Goal: Task Accomplishment & Management: Use online tool/utility

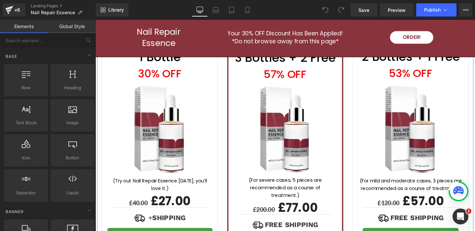
scroll to position [2022, 0]
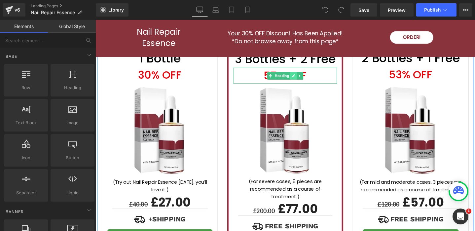
click at [302, 77] on icon at bounding box center [304, 79] width 4 height 4
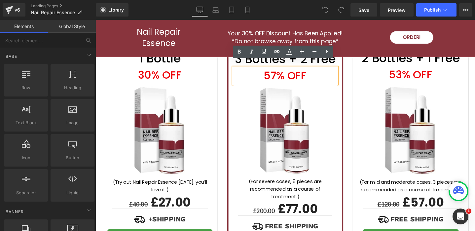
click at [282, 72] on h1 "57% off" at bounding box center [295, 78] width 109 height 17
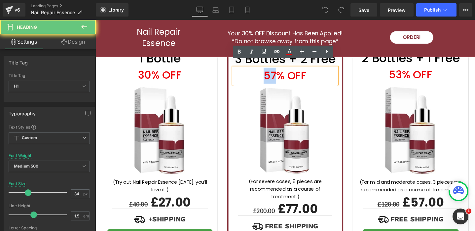
click at [282, 72] on h1 "57% off" at bounding box center [295, 78] width 109 height 17
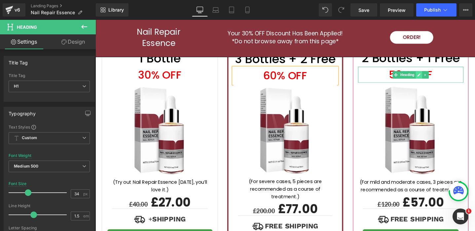
click at [436, 76] on icon at bounding box center [436, 77] width 3 height 3
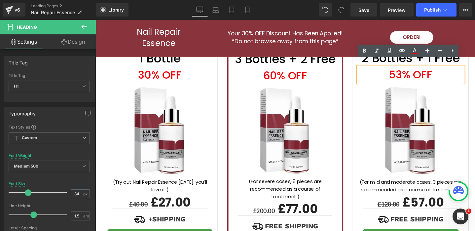
click at [417, 72] on h1 "53% off" at bounding box center [427, 77] width 111 height 17
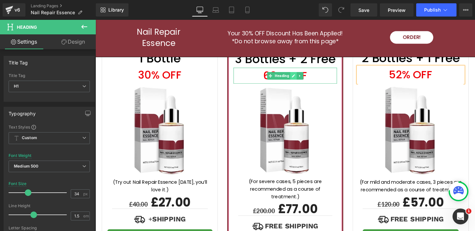
drag, startPoint x: 304, startPoint y: 71, endPoint x: 294, endPoint y: 73, distance: 9.7
click at [303, 77] on icon at bounding box center [304, 78] width 3 height 3
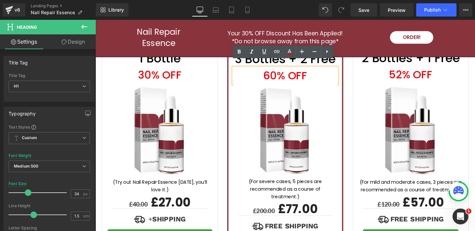
click at [284, 73] on h1 "60% off" at bounding box center [295, 78] width 109 height 17
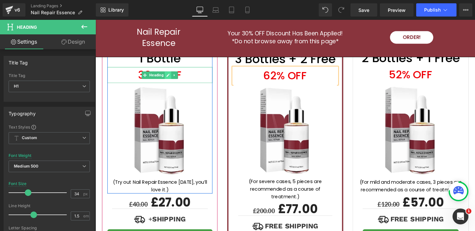
click at [171, 76] on icon at bounding box center [172, 78] width 4 height 4
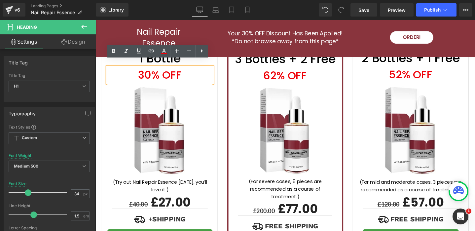
click at [154, 73] on h1 "30% off" at bounding box center [163, 78] width 111 height 17
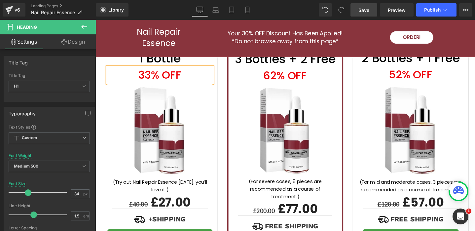
click at [364, 9] on span "Save" at bounding box center [364, 10] width 11 height 7
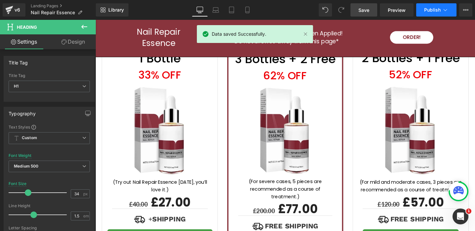
click at [433, 10] on span "Publish" at bounding box center [432, 9] width 17 height 5
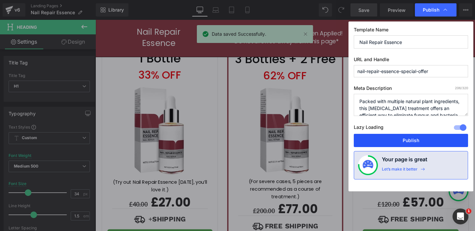
click at [417, 138] on button "Publish" at bounding box center [411, 140] width 114 height 13
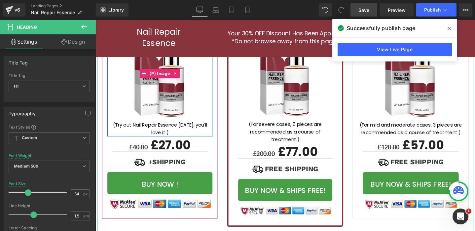
scroll to position [2112, 0]
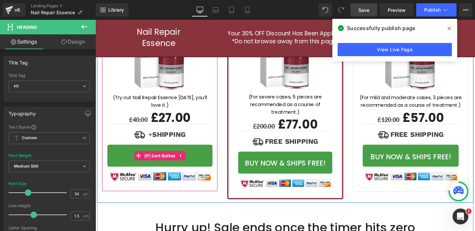
click at [200, 155] on button "Buy now !" at bounding box center [163, 162] width 111 height 23
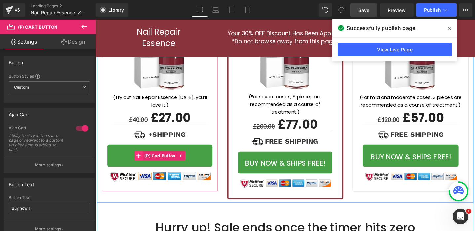
click at [139, 161] on icon at bounding box center [141, 163] width 5 height 5
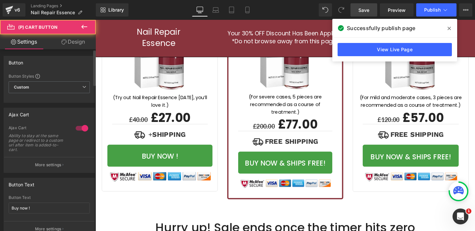
scroll to position [21, 0]
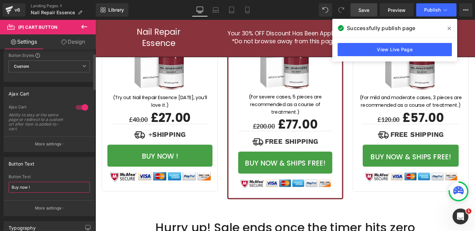
drag, startPoint x: 37, startPoint y: 185, endPoint x: 1, endPoint y: 179, distance: 36.9
click at [1, 179] on div "Button Text Buy now ! Button Text Buy now ! More settings" at bounding box center [49, 184] width 99 height 64
click at [29, 188] on input "Buy now !" at bounding box center [49, 187] width 81 height 11
drag, startPoint x: 36, startPoint y: 188, endPoint x: 58, endPoint y: 187, distance: 21.8
click at [56, 187] on input "Buy now !" at bounding box center [49, 187] width 81 height 11
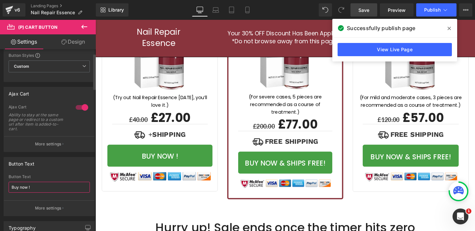
type input "Buy now"
drag, startPoint x: 58, startPoint y: 188, endPoint x: 2, endPoint y: 177, distance: 56.6
click at [3, 177] on div "Button Text Buy now ! Button Text Buy now More settings" at bounding box center [49, 184] width 99 height 64
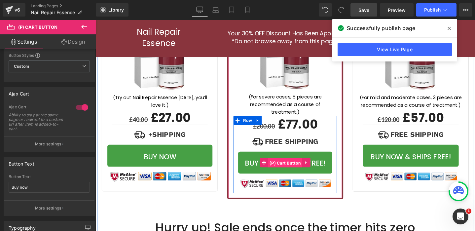
click at [294, 166] on span "(P) Cart Button" at bounding box center [295, 171] width 36 height 10
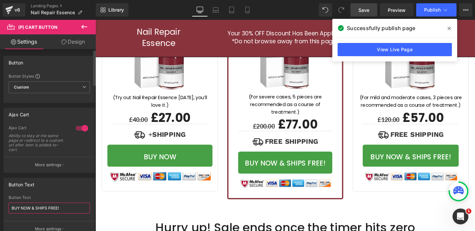
drag, startPoint x: 71, startPoint y: 208, endPoint x: 0, endPoint y: 178, distance: 76.9
click at [0, 180] on div "Button Text BUY NOW & SHIPS FREE! Button Text BUY NOW & SHIPS FREE! More settin…" at bounding box center [49, 205] width 99 height 64
paste input "uy now"
type input "Buy now"
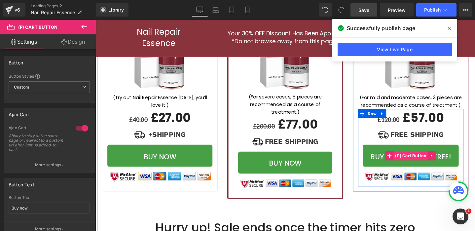
click at [434, 158] on span "(P) Cart Button" at bounding box center [428, 163] width 36 height 10
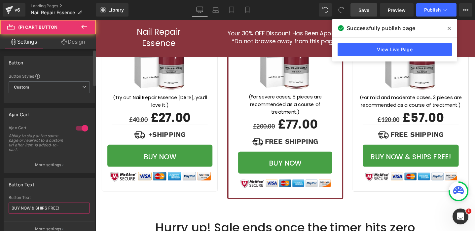
drag, startPoint x: 25, startPoint y: 190, endPoint x: 5, endPoint y: 180, distance: 21.9
click at [15, 185] on div "Button Text BUY NOW & SHIPS FREE! Button Text BUY NOW & SHIPS FREE! More settin…" at bounding box center [49, 207] width 91 height 59
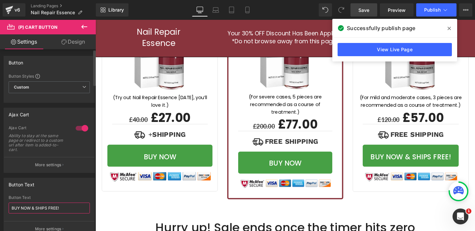
paste input "uy now"
type input "Buy now"
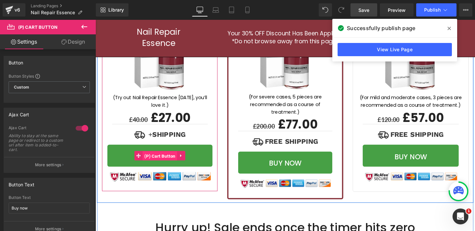
click at [170, 158] on span "(P) Cart Button" at bounding box center [163, 163] width 36 height 10
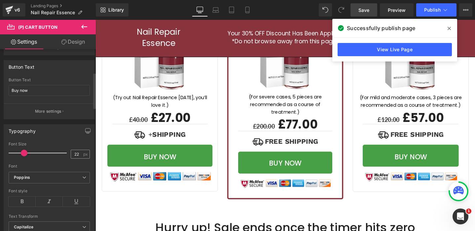
scroll to position [0, 0]
click at [77, 155] on input "22" at bounding box center [77, 154] width 12 height 8
type input "25"
click at [70, 166] on div "Font" at bounding box center [49, 166] width 81 height 5
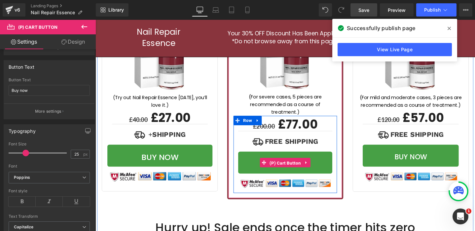
drag, startPoint x: 290, startPoint y: 162, endPoint x: 264, endPoint y: 161, distance: 25.8
click at [290, 166] on span "(P) Cart Button" at bounding box center [295, 171] width 36 height 10
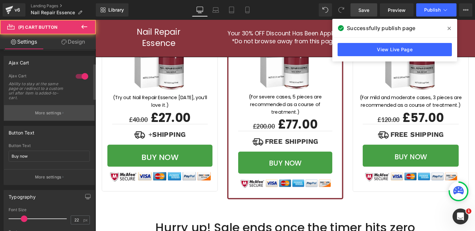
scroll to position [76, 0]
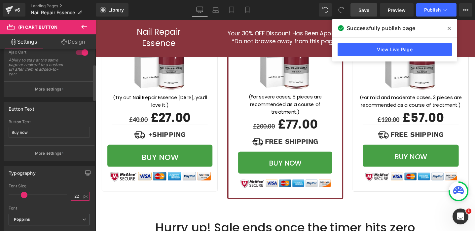
drag, startPoint x: 78, startPoint y: 195, endPoint x: 69, endPoint y: 193, distance: 9.5
click at [71, 193] on input "22" at bounding box center [77, 196] width 12 height 8
type input "25"
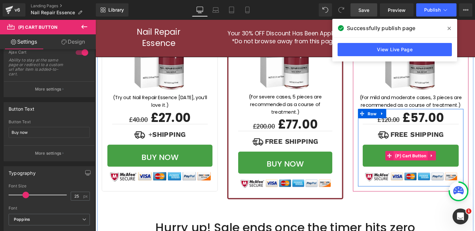
click at [423, 158] on span "(P) Cart Button" at bounding box center [428, 163] width 36 height 10
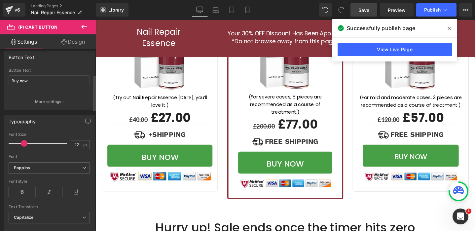
scroll to position [131, 0]
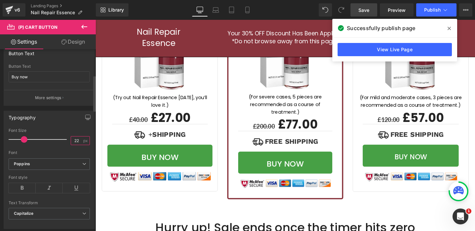
drag, startPoint x: 76, startPoint y: 141, endPoint x: 68, endPoint y: 140, distance: 8.0
click at [71, 140] on input "22" at bounding box center [77, 141] width 12 height 8
type input "25"
click at [366, 10] on span "Save" at bounding box center [364, 10] width 11 height 7
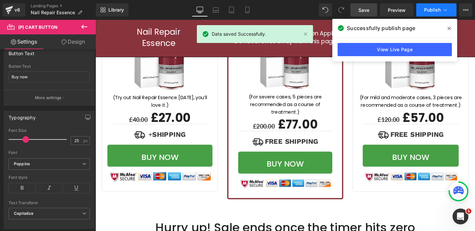
click at [442, 12] on button "Publish" at bounding box center [436, 9] width 40 height 13
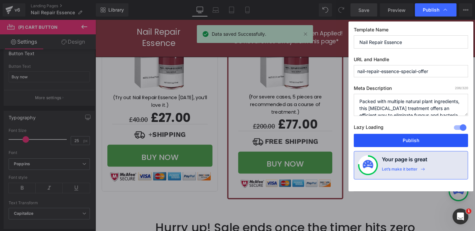
click at [420, 139] on button "Publish" at bounding box center [411, 140] width 114 height 13
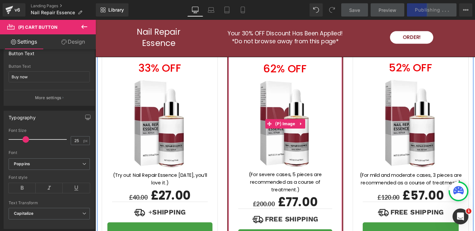
scroll to position [2026, 0]
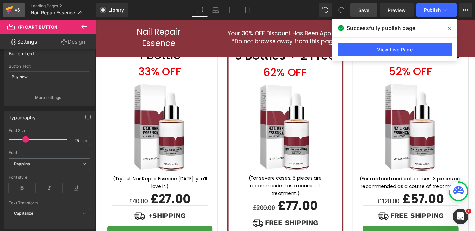
click at [12, 9] on icon at bounding box center [9, 10] width 8 height 17
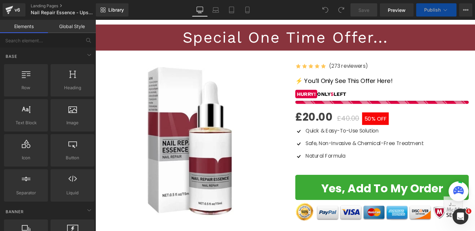
scroll to position [106, 0]
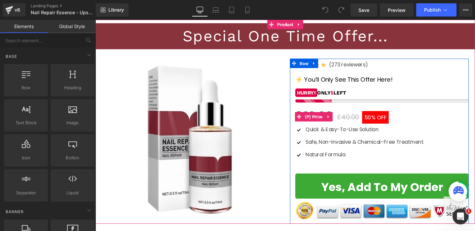
click at [383, 124] on span "50%" at bounding box center [384, 123] width 11 height 8
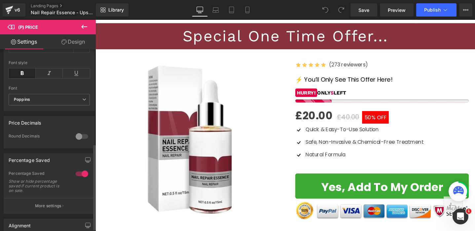
scroll to position [203, 0]
click at [82, 176] on div at bounding box center [82, 172] width 16 height 11
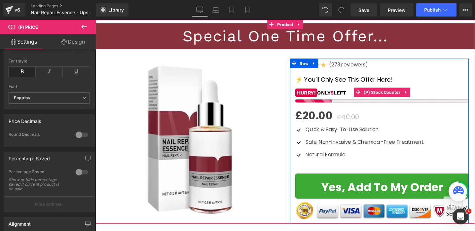
scroll to position [0, 0]
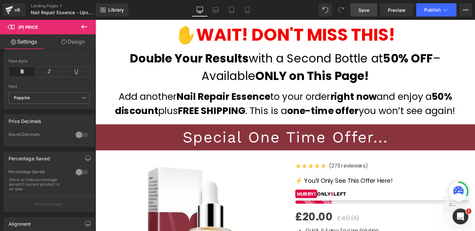
click at [366, 12] on span "Save" at bounding box center [364, 10] width 11 height 7
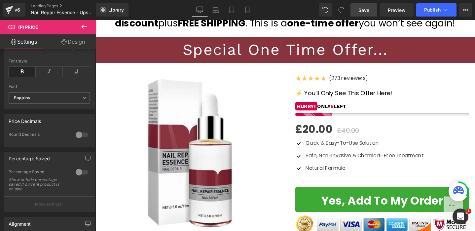
scroll to position [24, 0]
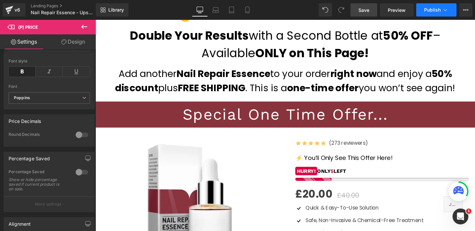
click at [437, 4] on button "Publish" at bounding box center [436, 9] width 40 height 13
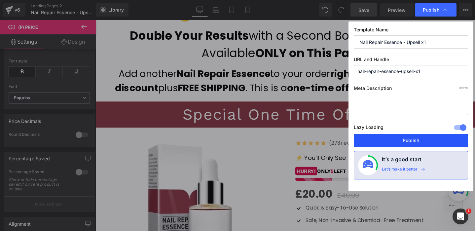
click at [398, 141] on button "Publish" at bounding box center [411, 140] width 114 height 13
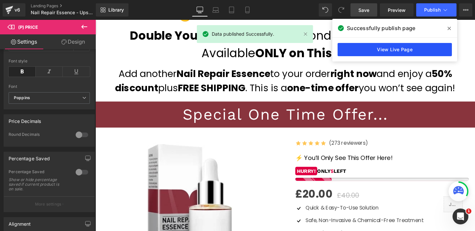
click at [415, 48] on link "View Live Page" at bounding box center [395, 49] width 114 height 13
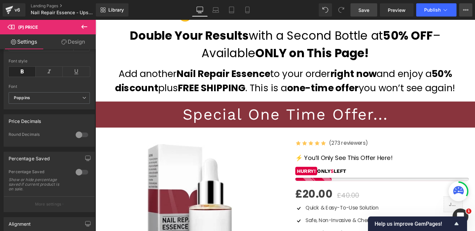
click at [467, 10] on icon at bounding box center [465, 9] width 5 height 5
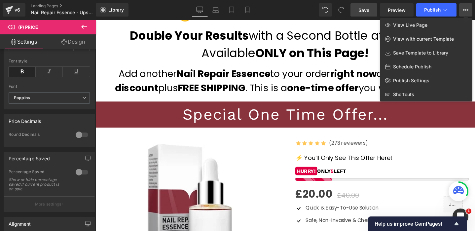
click at [467, 10] on icon at bounding box center [465, 9] width 5 height 5
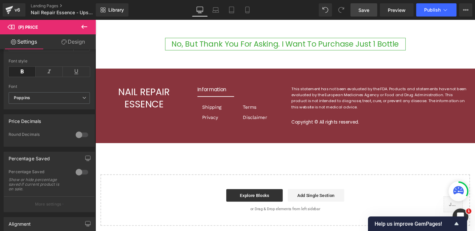
scroll to position [316, 0]
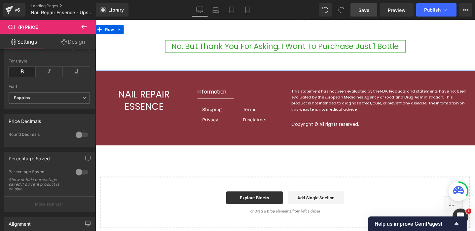
click at [313, 48] on link "No, But Thank You For Asking. I Want To Purchase Just 1 Bottle" at bounding box center [296, 47] width 254 height 13
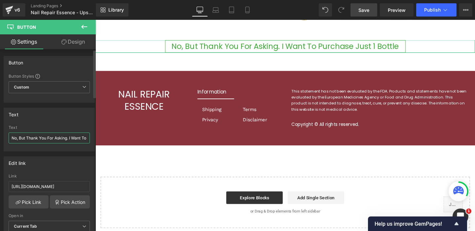
click at [69, 137] on input "No, But Thank You For Asking. I Want To Purchase Just 1 Bottle" at bounding box center [49, 138] width 81 height 11
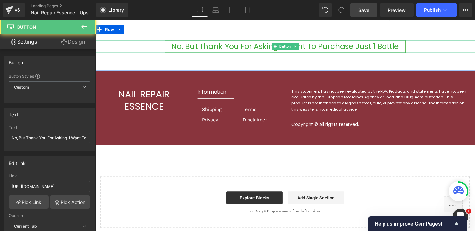
click at [240, 47] on link "No, But Thank You For Asking. I Want To Purchase Just 1 Bottle" at bounding box center [296, 47] width 254 height 13
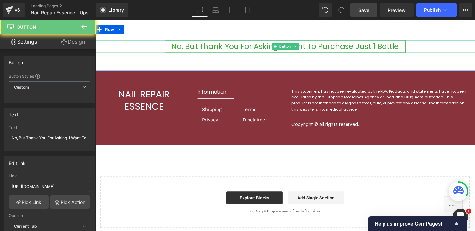
click at [240, 47] on link "No, But Thank You For Asking. I Want To Purchase Just 1 Bottle" at bounding box center [296, 47] width 254 height 13
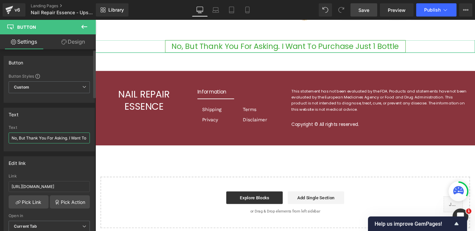
click at [54, 140] on input "No, But Thank You For Asking. I Want To Purchase Just 1 Bottle" at bounding box center [49, 138] width 81 height 11
type input "No thanks, I'll stick with 1"
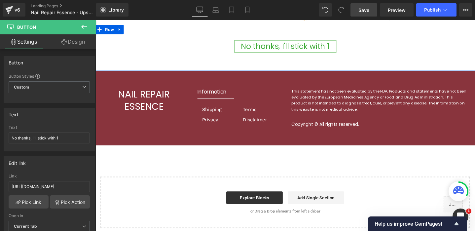
click at [408, 58] on div "No thanks, I'll stick with 1 Button Row 49px" at bounding box center [296, 49] width 400 height 49
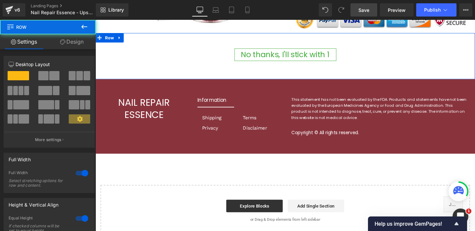
scroll to position [299, 0]
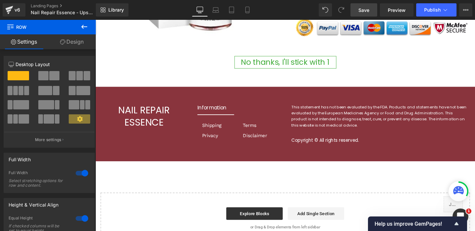
click at [364, 10] on span "Save" at bounding box center [364, 10] width 11 height 7
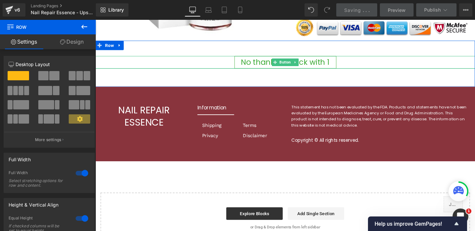
scroll to position [302, 0]
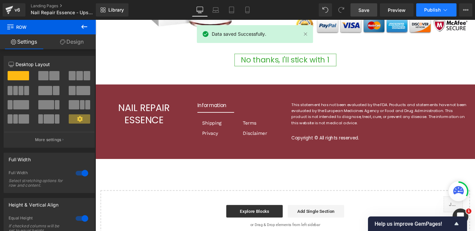
click at [436, 8] on span "Publish" at bounding box center [432, 9] width 17 height 5
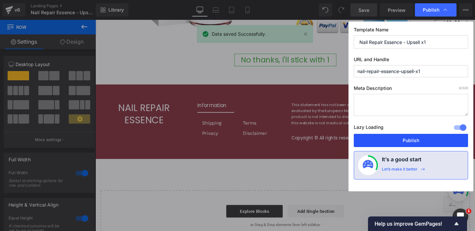
click at [393, 137] on button "Publish" at bounding box center [411, 140] width 114 height 13
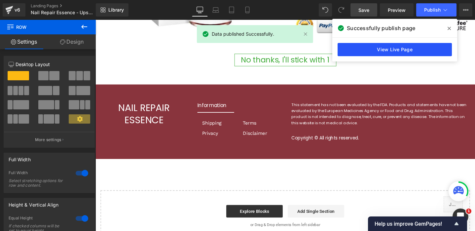
click at [379, 53] on link "View Live Page" at bounding box center [395, 49] width 114 height 13
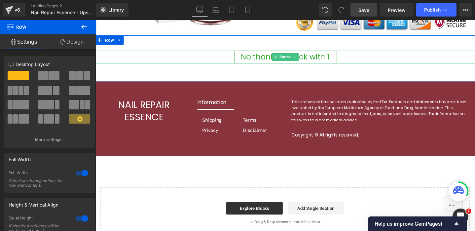
scroll to position [0, 0]
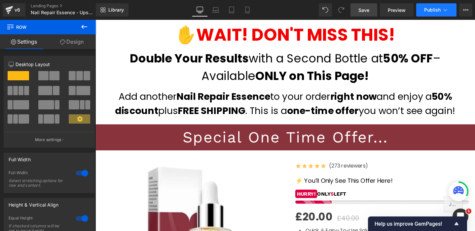
click at [447, 10] on icon at bounding box center [446, 10] width 4 height 2
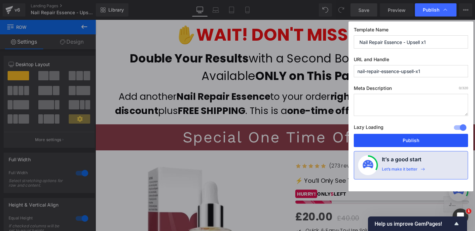
click at [406, 139] on button "Publish" at bounding box center [411, 140] width 114 height 13
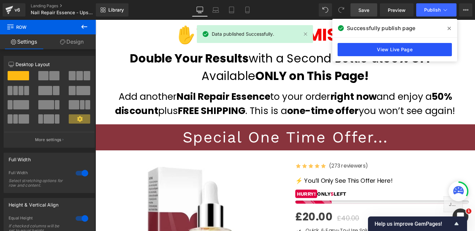
click at [422, 48] on link "View Live Page" at bounding box center [395, 49] width 114 height 13
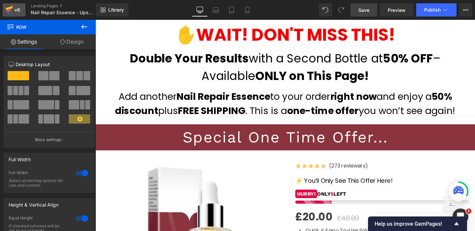
click at [10, 9] on icon at bounding box center [9, 10] width 8 height 17
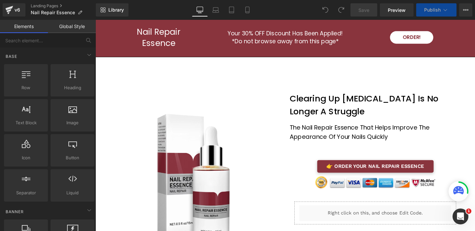
click at [254, 34] on h1 "Your 30% OFF Discount Has Been Applied!" at bounding box center [295, 34] width 133 height 8
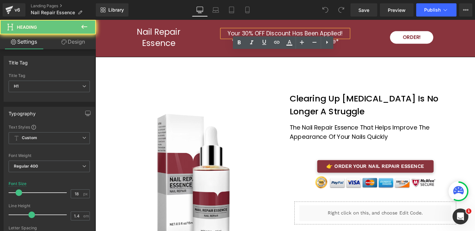
click at [255, 33] on h1 "Your 30% OFF Discount Has Been Applied!" at bounding box center [295, 34] width 133 height 8
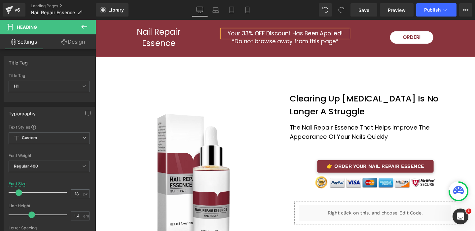
click at [255, 90] on div "Image Clearing Up [MEDICAL_DATA] Is No Longer A Struggle Heading The Nail Repai…" at bounding box center [295, 173] width 381 height 180
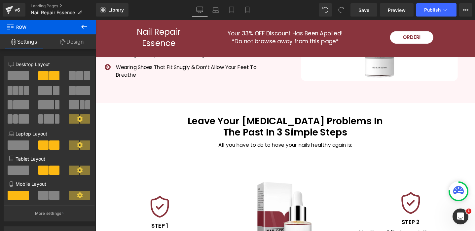
scroll to position [1962, 0]
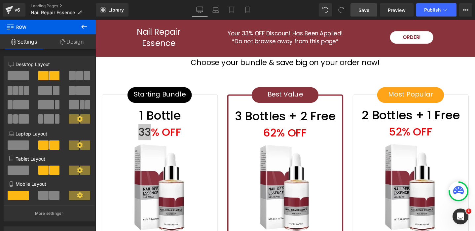
drag, startPoint x: 369, startPoint y: 12, endPoint x: 350, endPoint y: 1, distance: 21.9
click at [369, 12] on span "Save" at bounding box center [364, 10] width 11 height 7
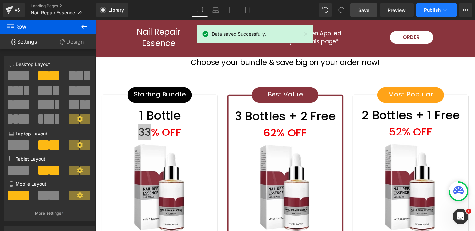
click at [441, 10] on button "Publish" at bounding box center [436, 9] width 40 height 13
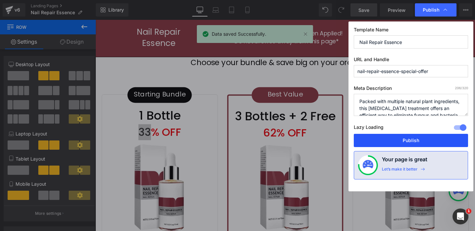
drag, startPoint x: 340, startPoint y: 123, endPoint x: 419, endPoint y: 137, distance: 80.3
click at [419, 137] on button "Publish" at bounding box center [411, 140] width 114 height 13
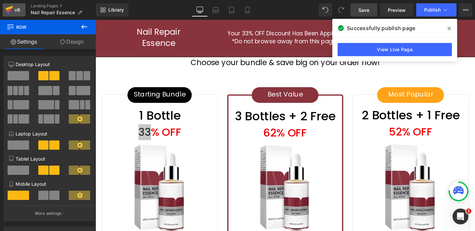
click at [11, 9] on icon at bounding box center [9, 10] width 8 height 17
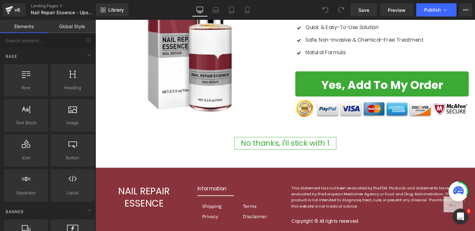
scroll to position [213, 0]
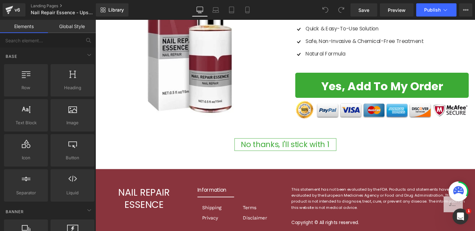
click at [245, 154] on link "No thanks, I'll stick with 1" at bounding box center [295, 151] width 107 height 13
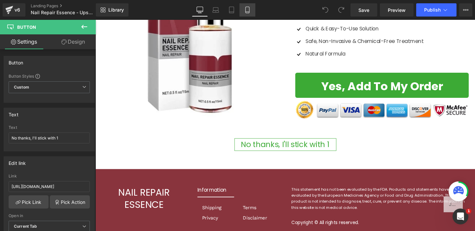
click at [250, 13] on link "Mobile" at bounding box center [248, 9] width 16 height 13
type input "14"
type input "100"
type input "95"
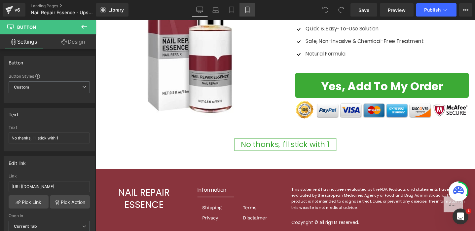
type input "40"
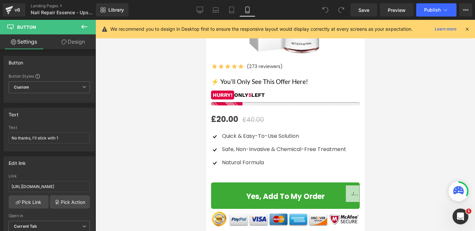
scroll to position [312, 0]
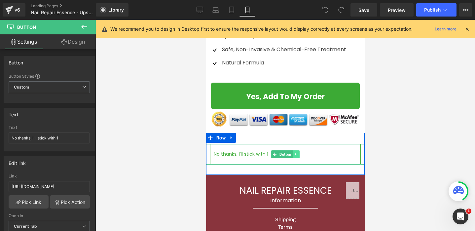
click at [297, 150] on link at bounding box center [296, 154] width 7 height 8
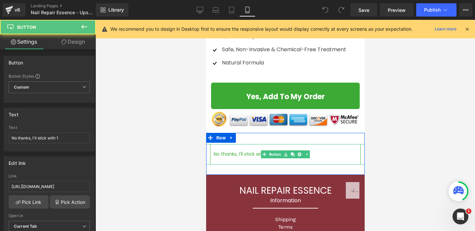
click at [231, 152] on link "No thanks, I'll stick with 1" at bounding box center [285, 154] width 151 height 20
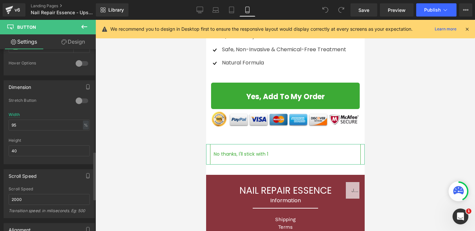
scroll to position [509, 0]
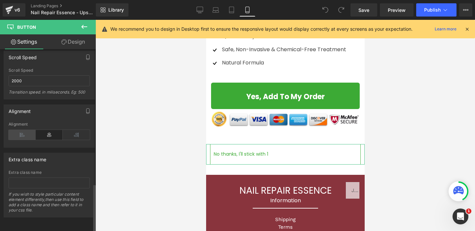
click at [20, 130] on icon at bounding box center [22, 135] width 27 height 10
click at [48, 130] on icon at bounding box center [49, 135] width 27 height 10
click at [78, 39] on link "Design" at bounding box center [73, 41] width 48 height 15
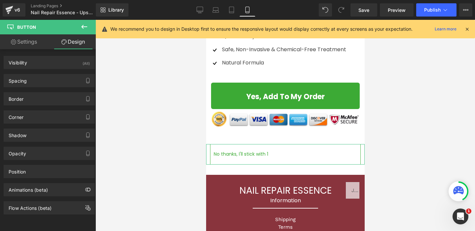
click at [31, 41] on link "Settings" at bounding box center [24, 41] width 48 height 15
type input "100"
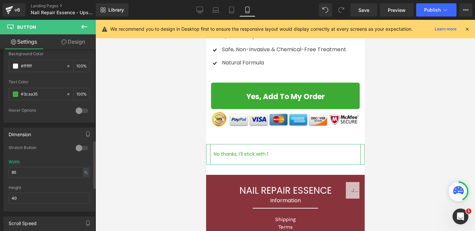
scroll to position [342, 0]
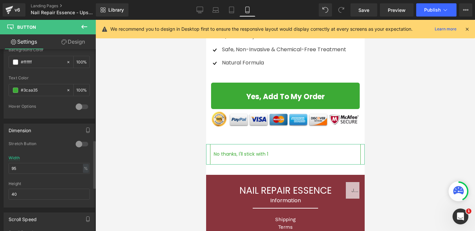
click at [77, 143] on div at bounding box center [82, 144] width 16 height 11
click at [80, 142] on div at bounding box center [82, 144] width 16 height 11
click at [78, 107] on div at bounding box center [82, 106] width 16 height 11
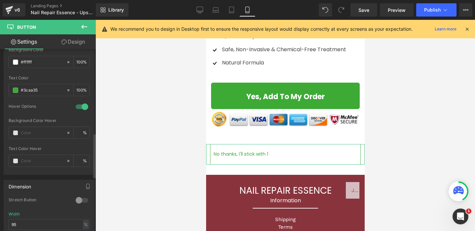
drag, startPoint x: 81, startPoint y: 107, endPoint x: 63, endPoint y: 119, distance: 21.9
click at [81, 107] on div at bounding box center [82, 106] width 16 height 11
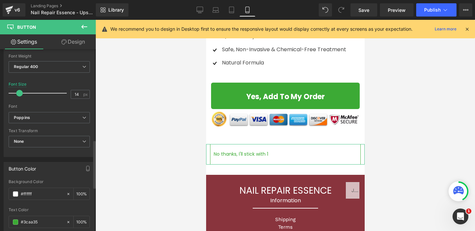
scroll to position [0, 0]
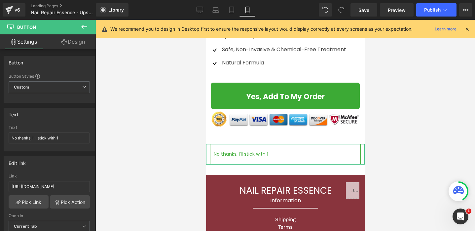
click at [71, 42] on link "Design" at bounding box center [73, 41] width 48 height 15
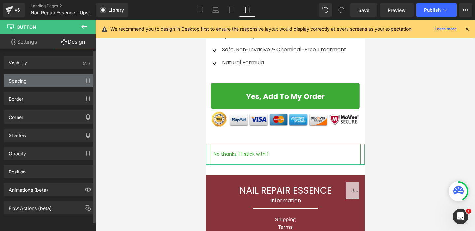
click at [44, 83] on div "Spacing" at bounding box center [49, 80] width 91 height 13
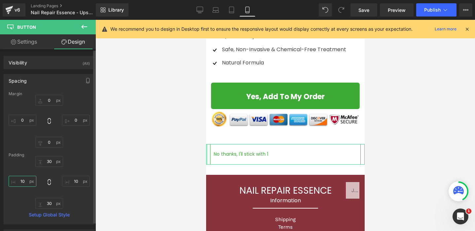
click at [27, 182] on input "10" at bounding box center [23, 181] width 28 height 11
drag, startPoint x: 26, startPoint y: 182, endPoint x: 6, endPoint y: 179, distance: 20.3
type input "20"
click at [6, 179] on div "Margin 0px 0 0px 0 0px 0 0px 0 Padding 30px 30 10px 10 30px 30 20 20 Setup Glob…" at bounding box center [49, 158] width 91 height 133
drag, startPoint x: 27, startPoint y: 181, endPoint x: 17, endPoint y: 181, distance: 10.9
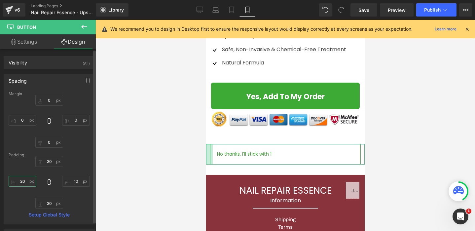
click at [17, 181] on input "20" at bounding box center [23, 181] width 28 height 11
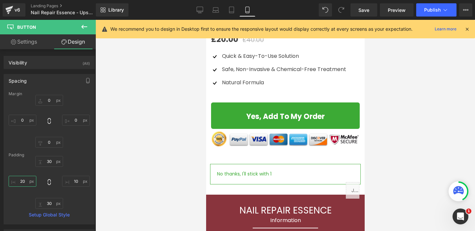
scroll to position [295, 0]
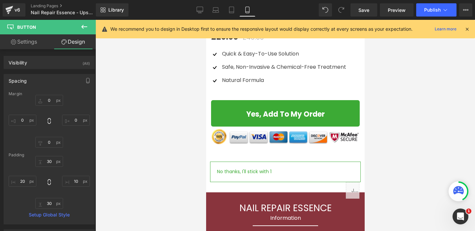
drag, startPoint x: 201, startPoint y: 11, endPoint x: 201, endPoint y: 21, distance: 10.6
click at [201, 11] on icon at bounding box center [200, 11] width 6 height 0
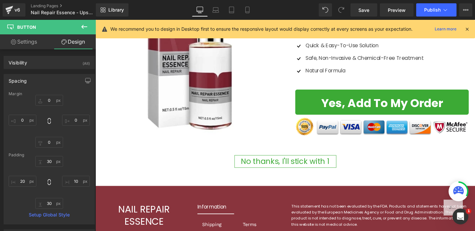
type input "0"
type input "6.74633"
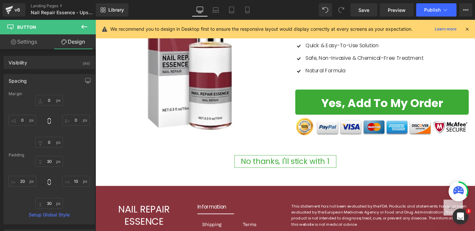
type input "17.7512"
type input "6.74633"
type input "20"
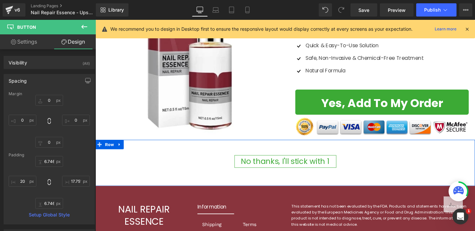
scroll to position [205, 0]
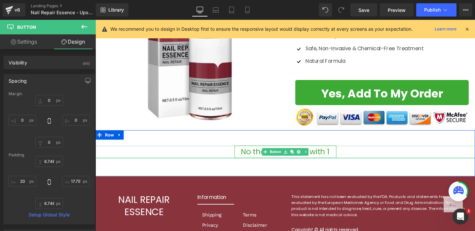
click at [234, 159] on div "No thanks, I'll stick with 1" at bounding box center [296, 158] width 400 height 13
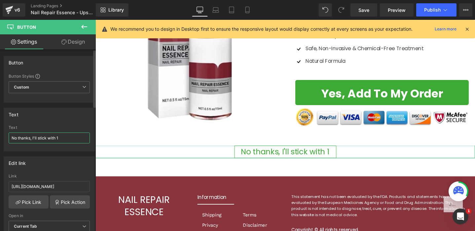
drag, startPoint x: 77, startPoint y: 138, endPoint x: 59, endPoint y: 122, distance: 24.6
click at [63, 127] on div "Text No thanks, I'll stick with 1" at bounding box center [49, 138] width 81 height 26
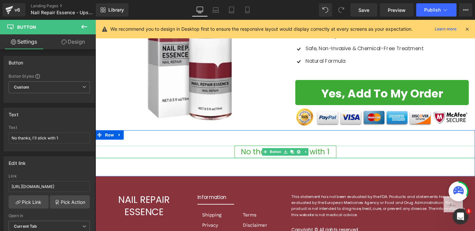
click at [200, 159] on div "No thanks, I'll stick with 1" at bounding box center [296, 158] width 400 height 13
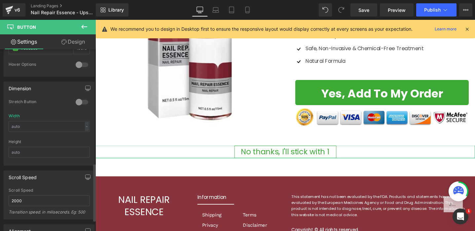
scroll to position [472, 0]
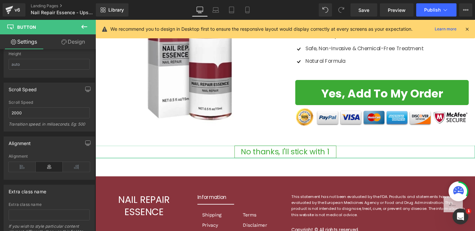
drag, startPoint x: 71, startPoint y: 39, endPoint x: 60, endPoint y: 66, distance: 29.3
click at [71, 39] on link "Design" at bounding box center [73, 41] width 48 height 15
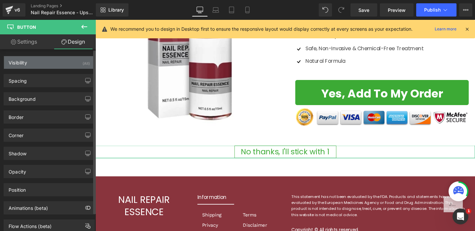
click at [40, 62] on div "Visibility (All)" at bounding box center [49, 62] width 91 height 13
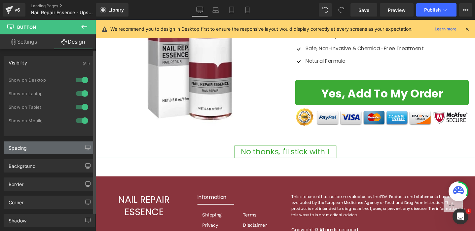
click at [35, 149] on div "Spacing" at bounding box center [49, 147] width 91 height 13
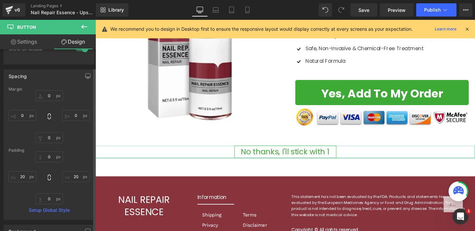
scroll to position [81, 0]
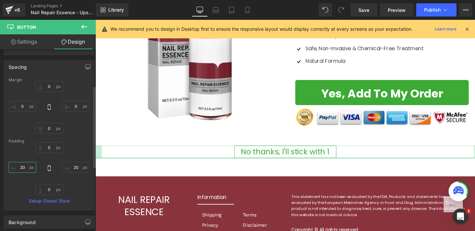
click at [25, 170] on input "20" at bounding box center [23, 167] width 28 height 11
type input "50"
click at [78, 168] on input "20" at bounding box center [76, 167] width 28 height 11
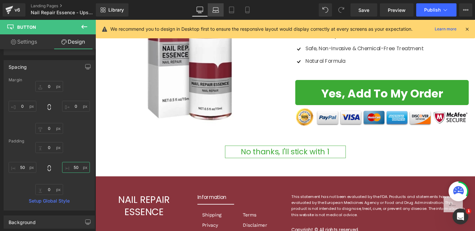
type input "50"
click at [220, 9] on link "Laptop" at bounding box center [216, 9] width 16 height 13
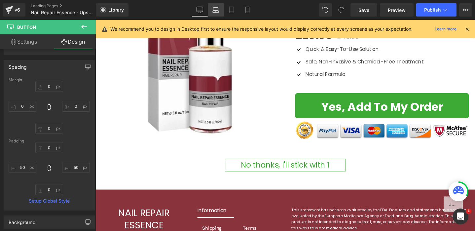
type input "0"
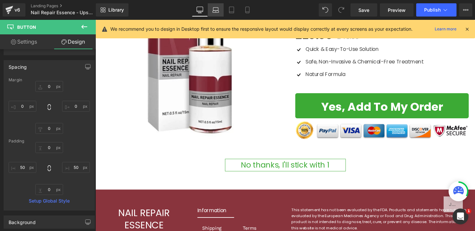
type input "50"
type input "0"
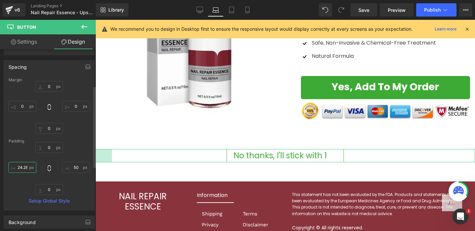
click at [25, 169] on input "24.2822" at bounding box center [23, 167] width 28 height 11
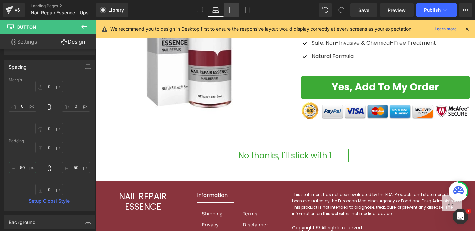
type input "50"
click at [236, 10] on link "Tablet" at bounding box center [232, 9] width 16 height 13
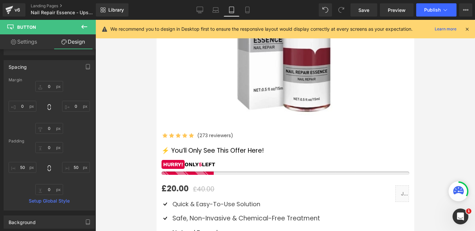
scroll to position [374, 0]
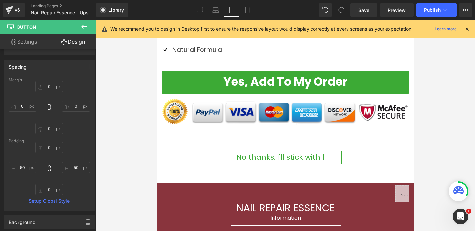
type input "0"
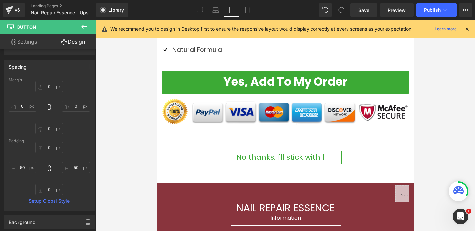
type input "50"
type input "0"
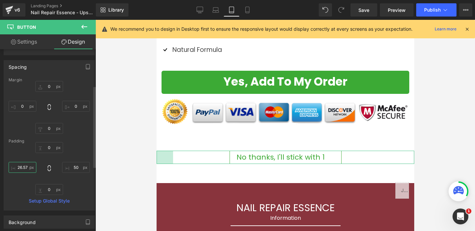
click at [22, 167] on input "26.5788" at bounding box center [23, 167] width 28 height 11
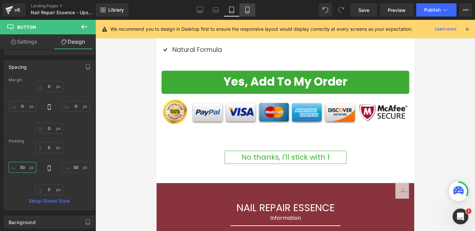
type input "50"
click at [249, 10] on icon at bounding box center [248, 10] width 4 height 6
type input "0"
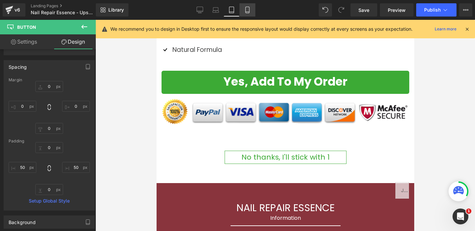
type input "0"
type input "25.7178"
type input "50"
type input "25.7178"
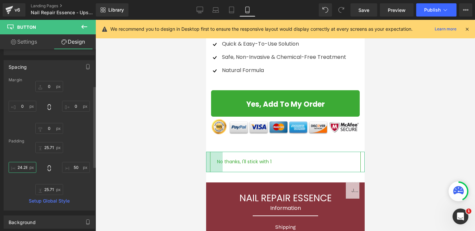
click at [25, 170] on input "24.2822" at bounding box center [23, 167] width 28 height 11
type input "50"
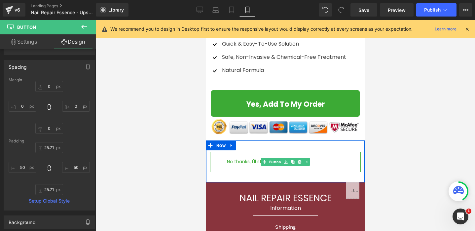
click at [235, 167] on link "No thanks, I'll stick with 1" at bounding box center [285, 162] width 151 height 20
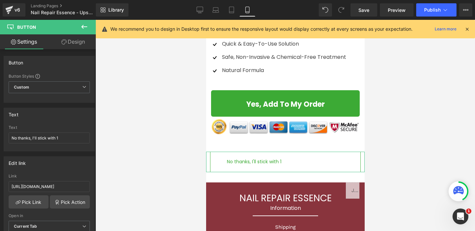
click at [74, 42] on link "Design" at bounding box center [73, 41] width 48 height 15
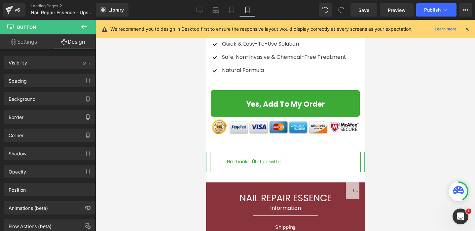
drag, startPoint x: 32, startPoint y: 42, endPoint x: 39, endPoint y: 96, distance: 54.6
click at [32, 42] on link "Settings" at bounding box center [24, 41] width 48 height 15
type input "100"
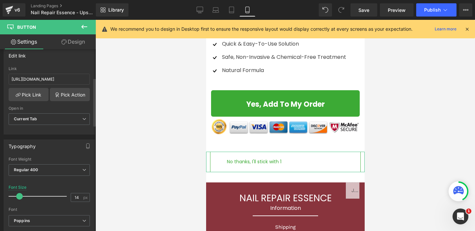
scroll to position [147, 0]
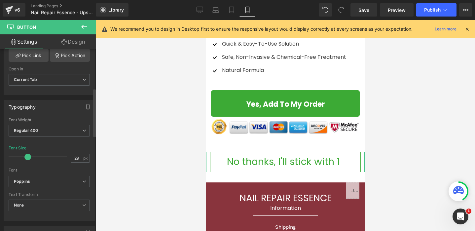
drag, startPoint x: 18, startPoint y: 156, endPoint x: 26, endPoint y: 156, distance: 7.6
click at [26, 156] on span at bounding box center [27, 157] width 7 height 7
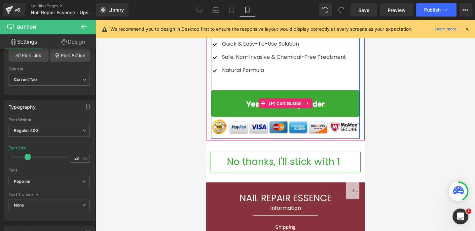
scroll to position [304, 0]
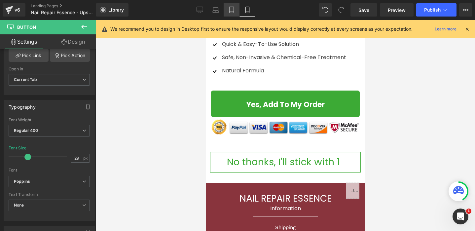
click at [231, 10] on icon at bounding box center [231, 10] width 7 height 7
type input "22"
type input "100"
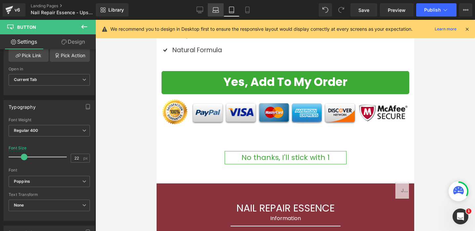
click at [215, 9] on icon at bounding box center [216, 10] width 7 height 7
type input "24"
type input "100"
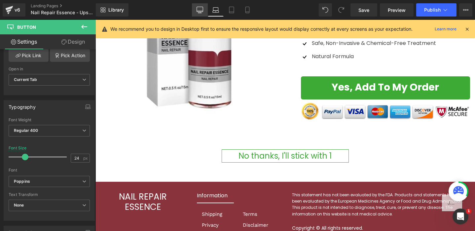
click at [201, 10] on icon at bounding box center [200, 10] width 7 height 7
type input "100"
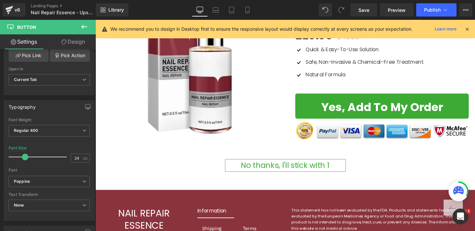
scroll to position [206, 0]
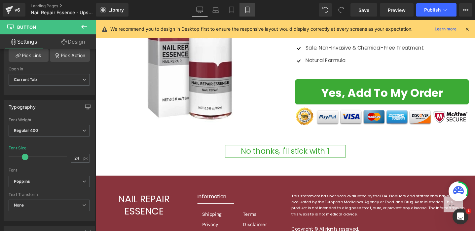
click at [249, 9] on icon at bounding box center [248, 10] width 4 height 6
type input "29"
type input "100"
type input "95"
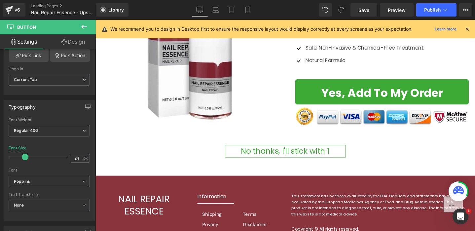
type input "40"
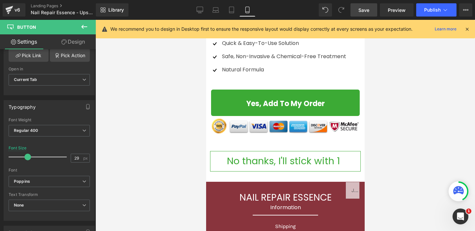
click at [366, 12] on span "Save" at bounding box center [364, 10] width 11 height 7
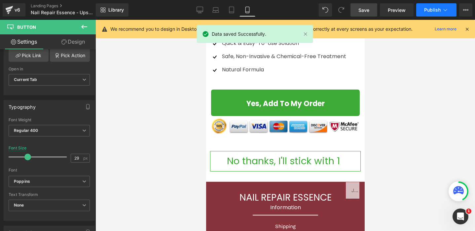
click at [436, 11] on span "Publish" at bounding box center [432, 9] width 17 height 5
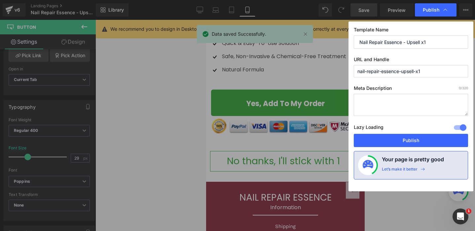
click at [427, 138] on button "Publish" at bounding box center [411, 140] width 114 height 13
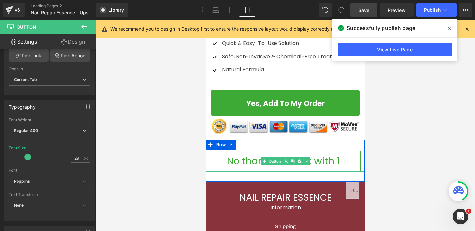
click at [264, 159] on div "No thanks, I'll stick with 1 Button 50px 50px" at bounding box center [285, 161] width 159 height 20
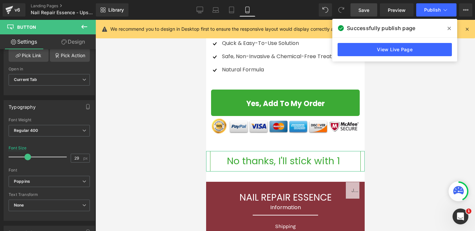
click at [77, 40] on link "Design" at bounding box center [73, 41] width 48 height 15
type input "0"
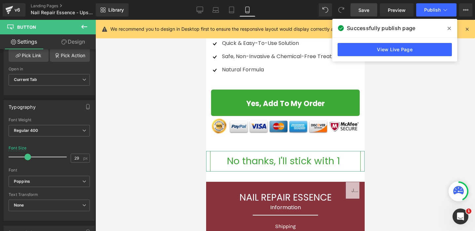
type input "30"
type input "50"
type input "30"
type input "50"
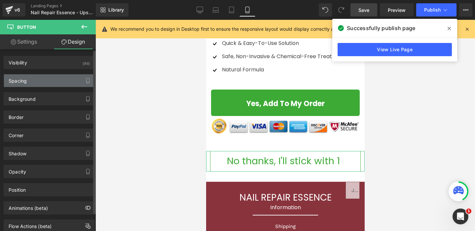
click at [37, 80] on div "Spacing" at bounding box center [49, 80] width 91 height 13
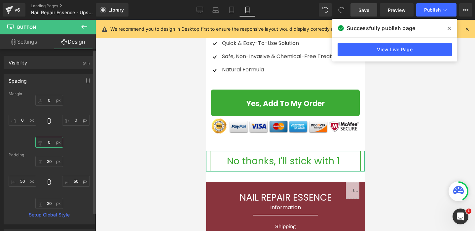
click at [52, 142] on input "0" at bounding box center [49, 142] width 28 height 11
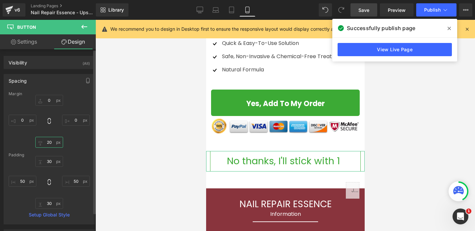
type input "2"
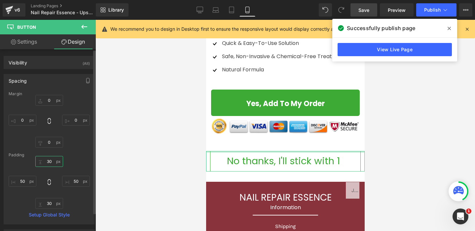
click at [50, 160] on input "30" at bounding box center [49, 161] width 28 height 11
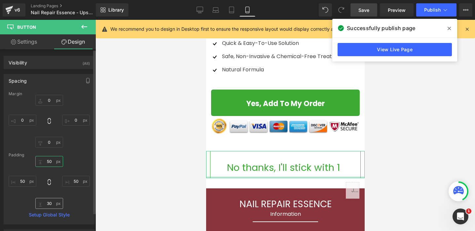
type input "50"
click at [51, 204] on input "30" at bounding box center [49, 203] width 28 height 11
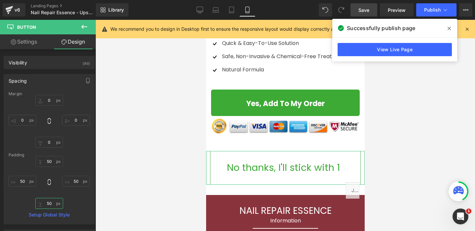
type input "50"
click at [27, 40] on link "Settings" at bounding box center [24, 41] width 48 height 15
type input "100"
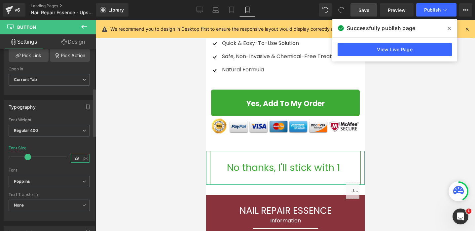
click at [77, 158] on input "29" at bounding box center [77, 158] width 12 height 8
drag, startPoint x: 77, startPoint y: 158, endPoint x: 66, endPoint y: 158, distance: 11.2
click at [66, 158] on div "Font Size 29 px" at bounding box center [49, 157] width 81 height 22
type input "25"
click at [367, 12] on span "Save" at bounding box center [364, 10] width 11 height 7
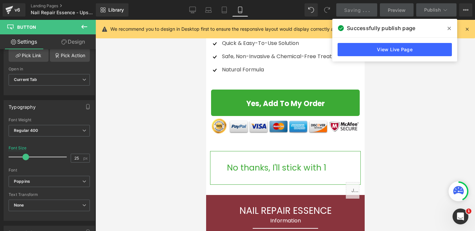
drag, startPoint x: 451, startPoint y: 28, endPoint x: 445, endPoint y: 35, distance: 9.1
click at [451, 28] on span at bounding box center [449, 28] width 11 height 11
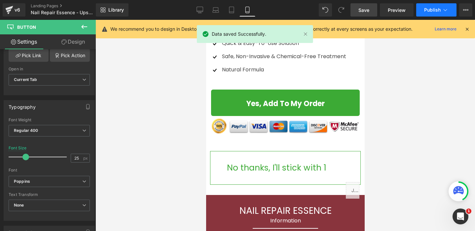
click at [447, 10] on icon at bounding box center [446, 10] width 4 height 2
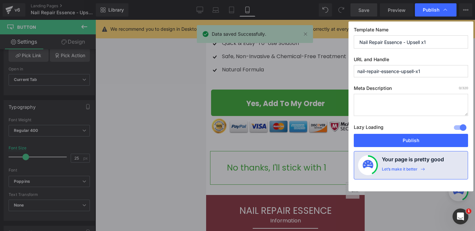
click at [418, 138] on button "Publish" at bounding box center [411, 140] width 114 height 13
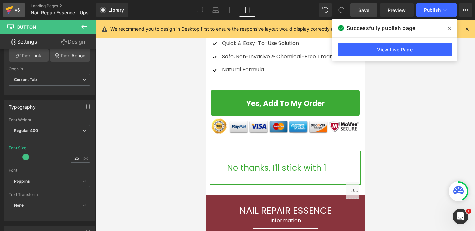
click at [12, 10] on icon at bounding box center [9, 10] width 8 height 17
